Goal: Find specific page/section: Find specific page/section

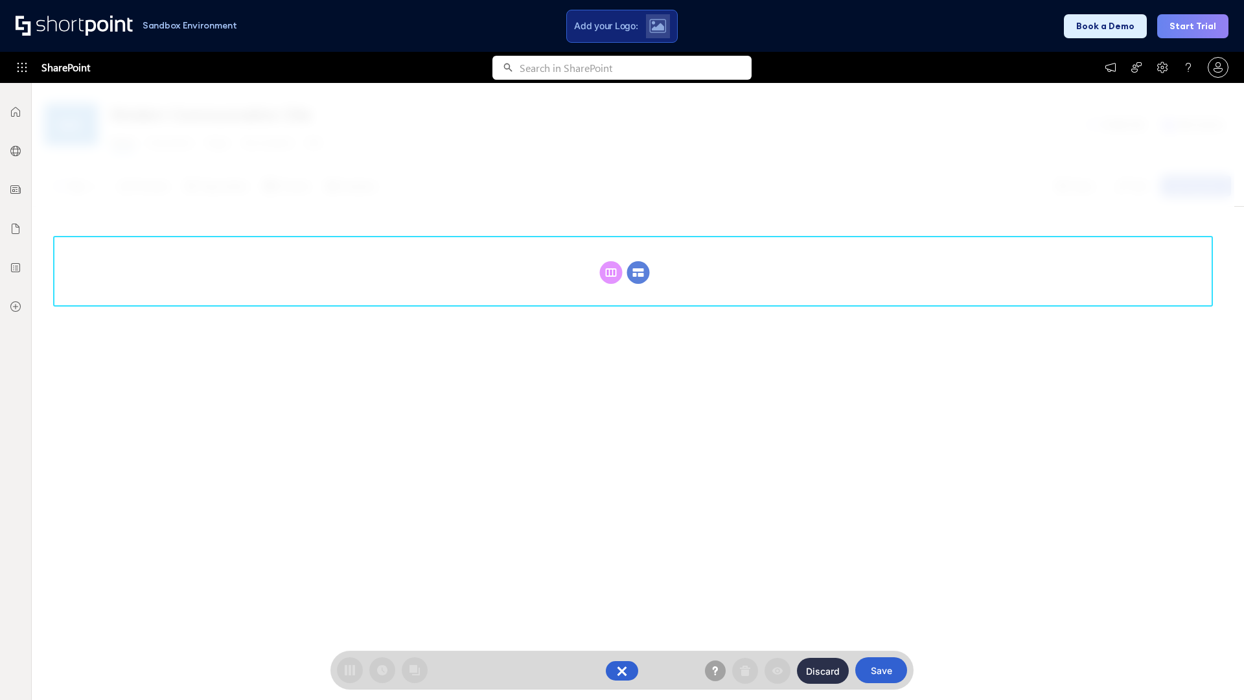
scroll to position [178, 0]
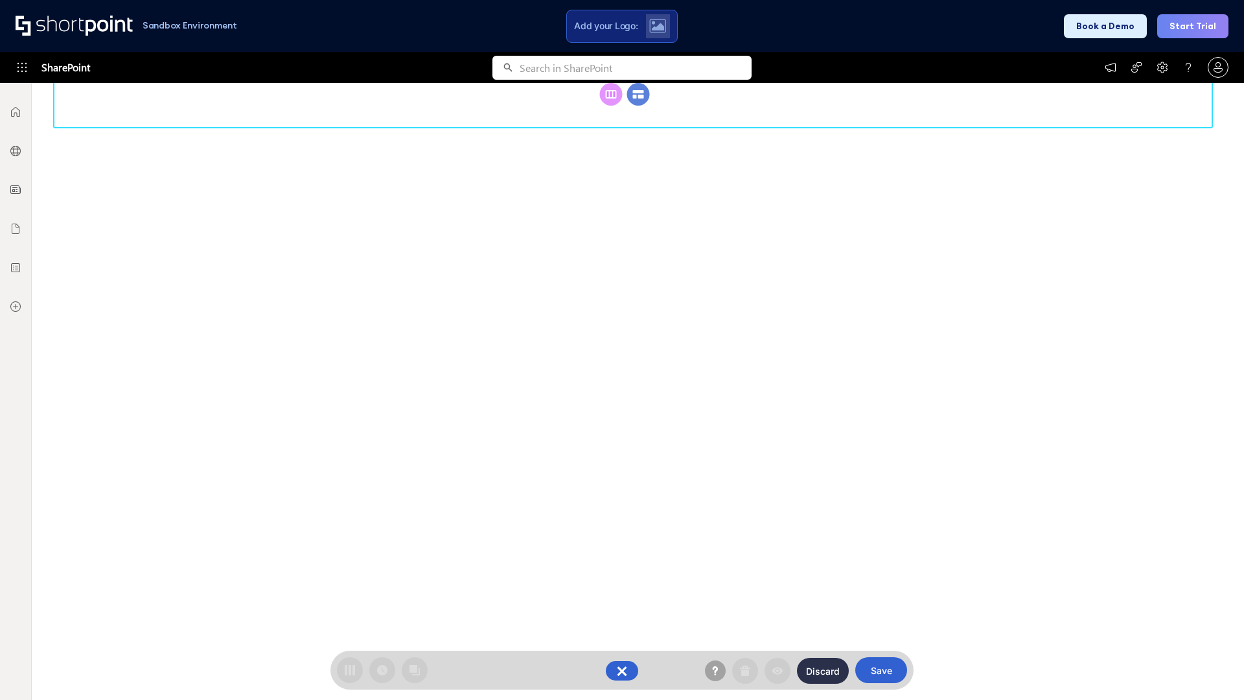
click at [638, 106] on circle at bounding box center [638, 94] width 23 height 23
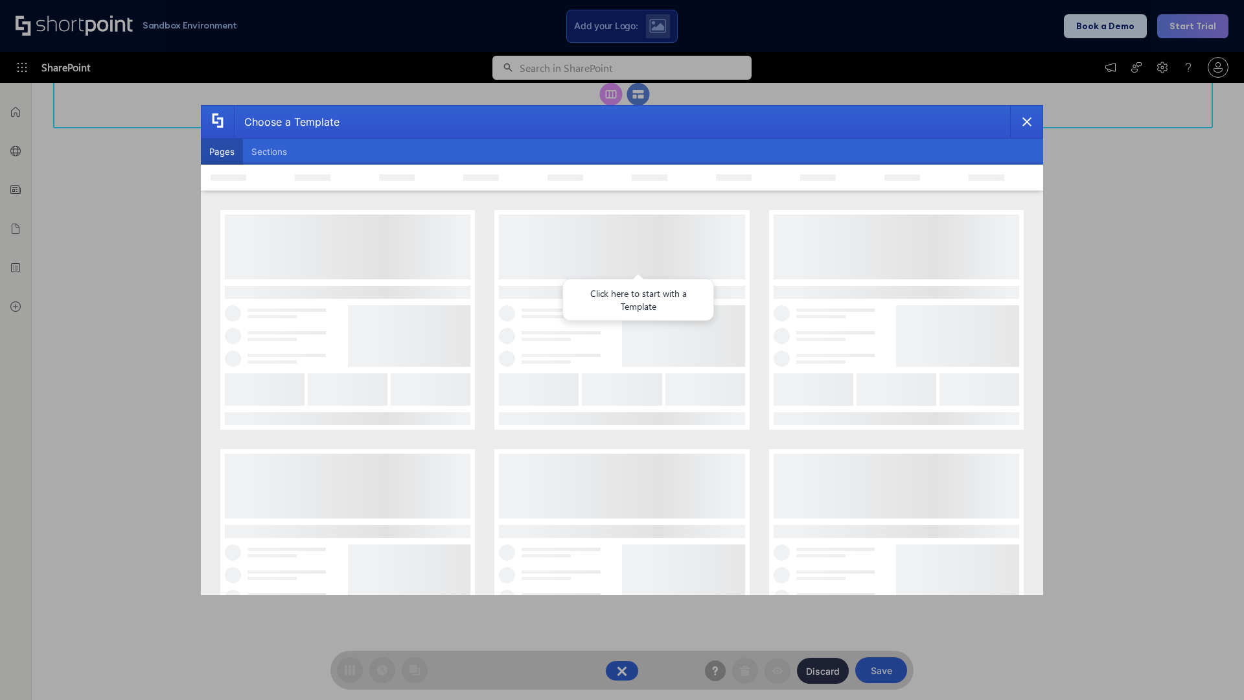
scroll to position [0, 0]
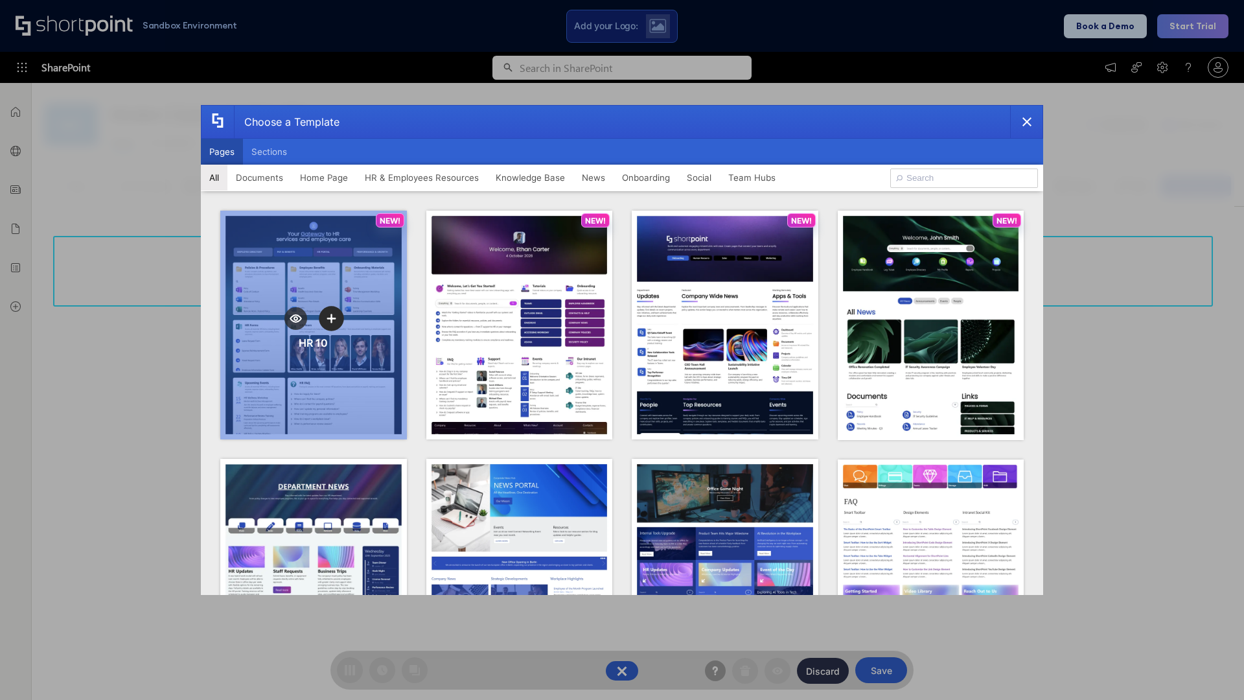
click at [222, 152] on button "Pages" at bounding box center [222, 152] width 42 height 26
type input "HR 10"
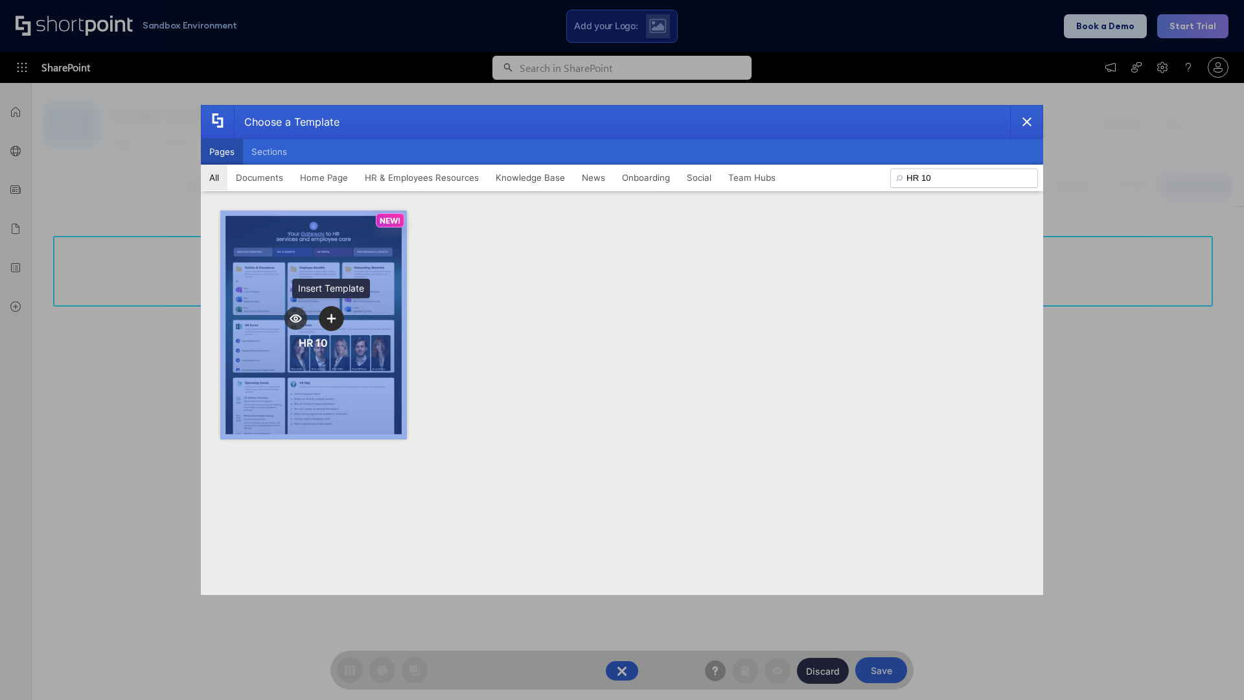
click at [331, 318] on icon "template selector" at bounding box center [331, 318] width 9 height 9
